Goal: Information Seeking & Learning: Find specific fact

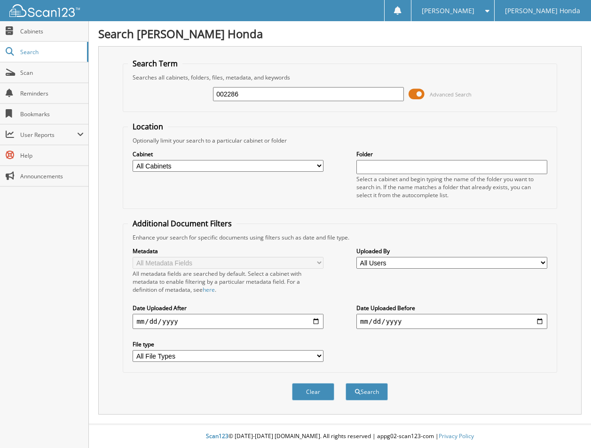
type input "002286"
click at [346, 383] on button "Search" at bounding box center [367, 391] width 42 height 17
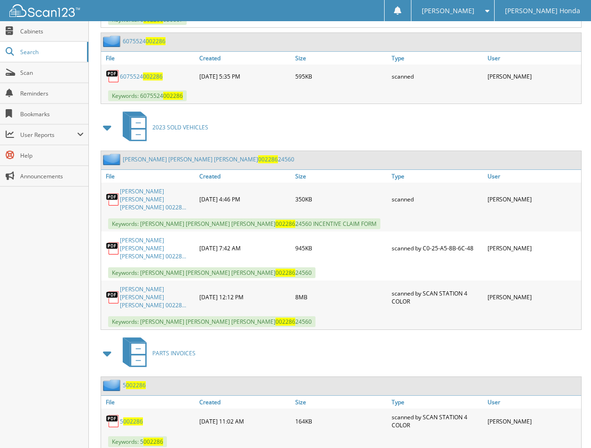
scroll to position [706, 0]
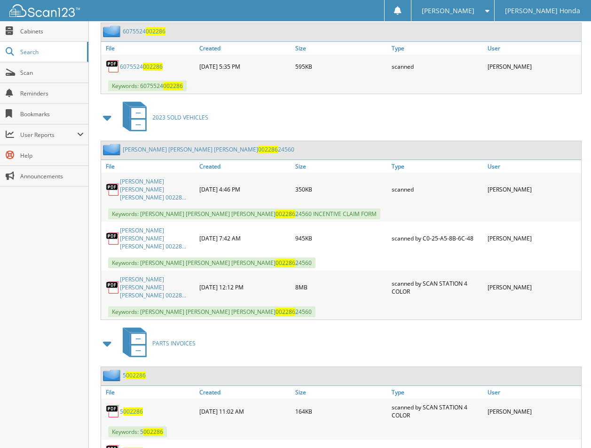
click at [143, 201] on link "WRIGHT ALAN WHELESS SHERRI TODD 00228..." at bounding box center [157, 189] width 75 height 24
click at [128, 250] on link "WRIGHT ALAN WHELESS SHERRI TODD 00228..." at bounding box center [157, 238] width 75 height 24
click at [147, 299] on link "WRIGHT ALAN WHELESS SHERRI TODD 00228..." at bounding box center [157, 287] width 75 height 24
